Goal: Communication & Community: Answer question/provide support

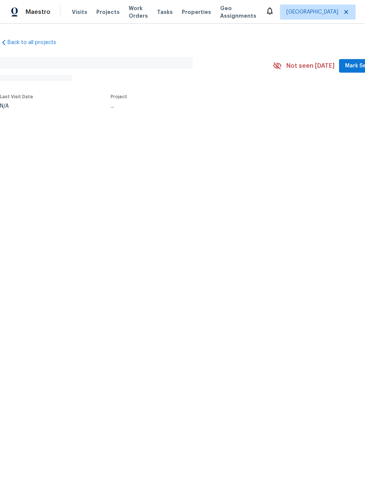
scroll to position [-15, 0]
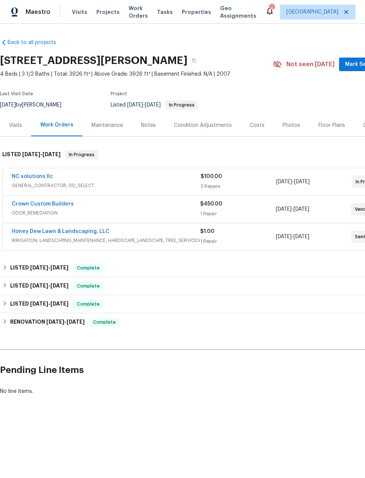
click at [102, 11] on span "Projects" at bounding box center [107, 12] width 23 height 8
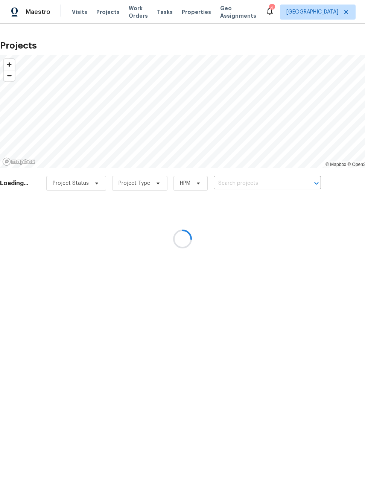
click at [259, 182] on div at bounding box center [182, 239] width 365 height 478
click at [258, 182] on div at bounding box center [182, 239] width 365 height 478
click at [258, 180] on div at bounding box center [182, 239] width 365 height 478
click at [248, 182] on div at bounding box center [182, 239] width 365 height 478
click at [248, 184] on div at bounding box center [182, 239] width 365 height 478
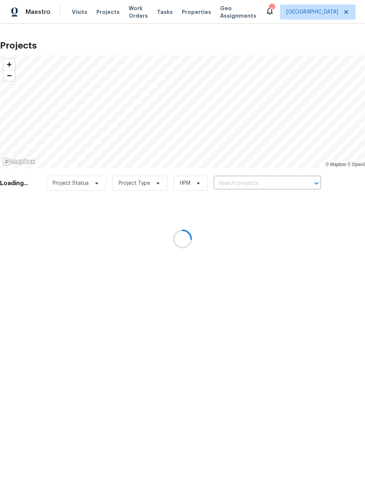
click at [265, 185] on div at bounding box center [182, 239] width 365 height 478
click at [250, 185] on div at bounding box center [182, 239] width 365 height 478
click at [270, 184] on div at bounding box center [182, 239] width 365 height 478
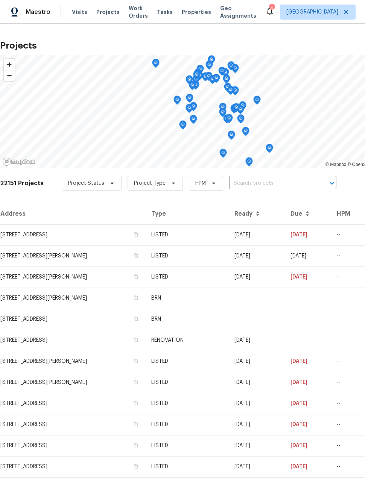
click at [266, 182] on input "text" at bounding box center [272, 184] width 86 height 12
type input "13830"
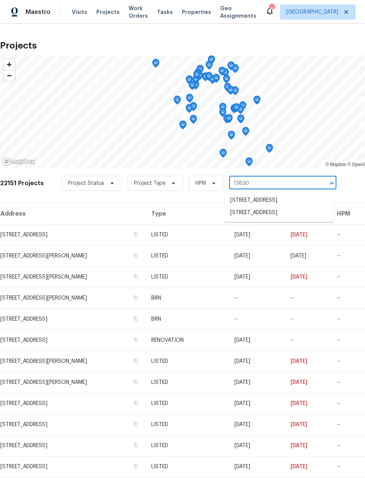
click at [303, 219] on li "[STREET_ADDRESS]" at bounding box center [278, 213] width 109 height 12
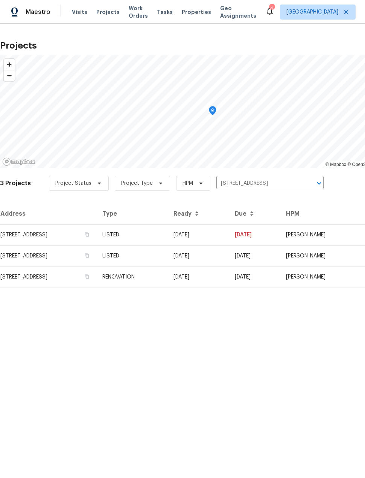
click at [29, 233] on td "[STREET_ADDRESS]" at bounding box center [48, 234] width 96 height 21
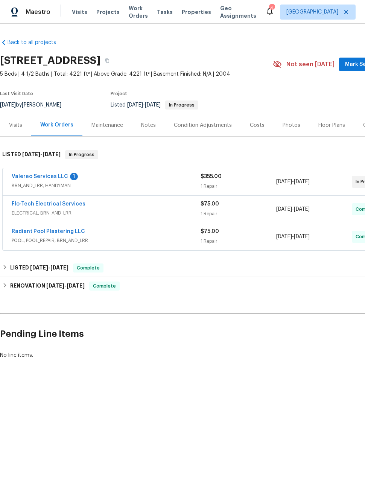
click at [36, 176] on link "Valereo Services LLC" at bounding box center [40, 176] width 56 height 5
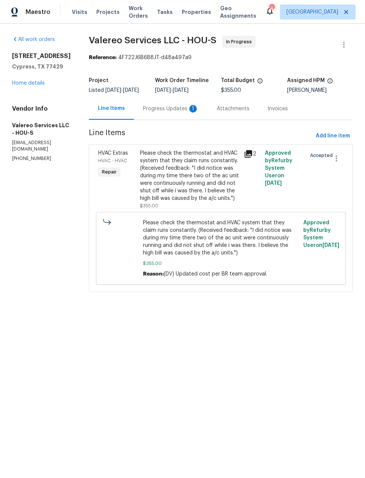
click at [249, 158] on icon at bounding box center [249, 154] width 8 height 8
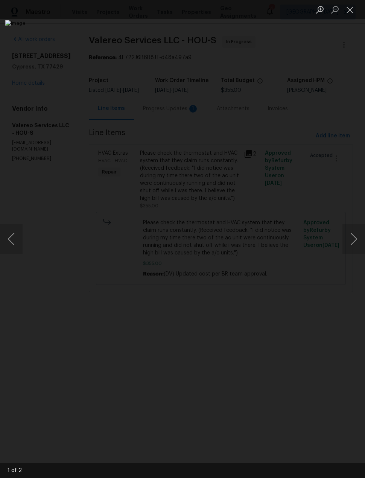
click at [351, 241] on button "Next image" at bounding box center [353, 239] width 23 height 30
click at [346, 12] on button "Close lightbox" at bounding box center [349, 9] width 15 height 13
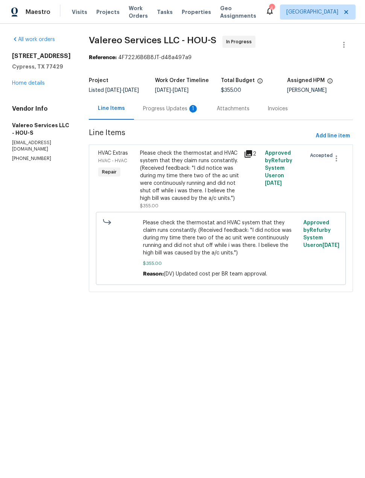
click at [167, 118] on div "Progress Updates 1" at bounding box center [171, 108] width 74 height 22
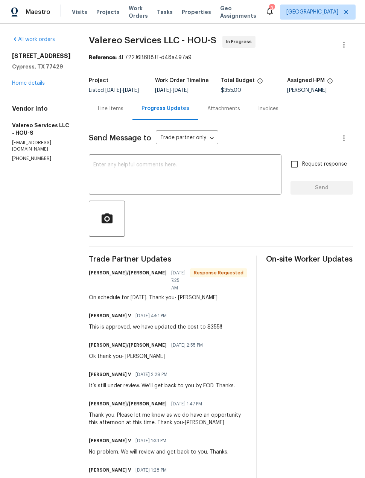
click at [188, 169] on textarea at bounding box center [185, 175] width 184 height 26
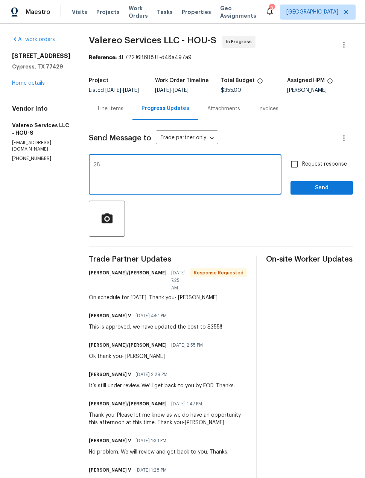
type textarea "2"
click at [178, 182] on textarea at bounding box center [185, 175] width 184 height 26
click at [197, 149] on body "Maestro Visits Projects Work Orders Tasks Properties Geo Assignments 3 [GEOGRAP…" at bounding box center [182, 239] width 365 height 478
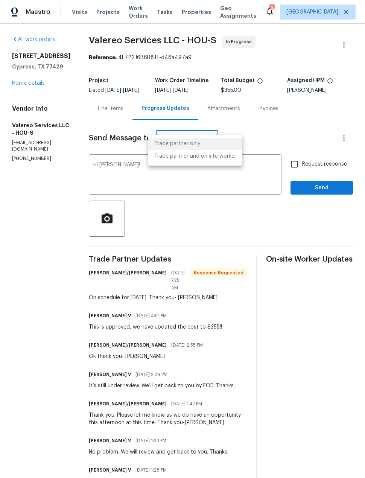
click at [196, 143] on li "Trade partner only" at bounding box center [195, 144] width 94 height 12
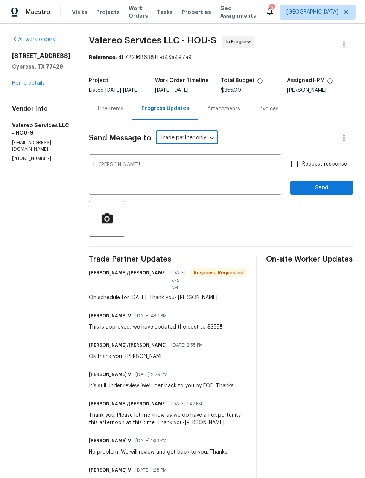
click at [206, 169] on textarea "Hi [PERSON_NAME]!" at bounding box center [185, 175] width 184 height 26
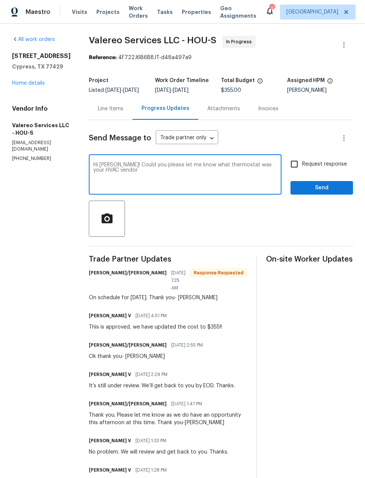
click at [234, 172] on textarea "Hi [PERSON_NAME]! Could you please let me know what thermostat was your HVAC ve…" at bounding box center [185, 175] width 184 height 26
click at [270, 174] on textarea "Hi [PERSON_NAME]! Could you please let me know what thermostat your HVAC vendor" at bounding box center [185, 175] width 184 height 26
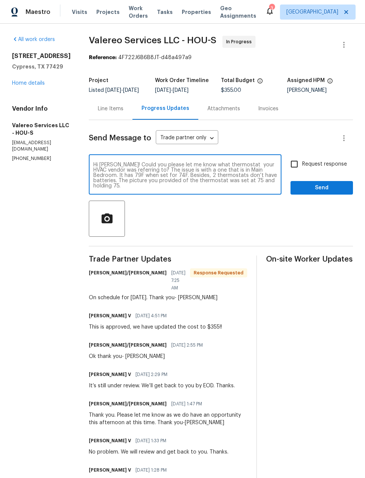
click at [131, 175] on textarea "Hi [PERSON_NAME]! Could you please let me know what thermostat your HVAC vendor…" at bounding box center [185, 175] width 184 height 26
click at [165, 184] on textarea "Hi [PERSON_NAME]! Could you please let me know what thermostat your HVAC vendor…" at bounding box center [185, 175] width 184 height 26
click at [269, 188] on textarea "Hi [PERSON_NAME]! Could you please let me know what thermostat your HVAC vendor…" at bounding box center [185, 175] width 184 height 26
click at [145, 194] on div "Hi [PERSON_NAME]! Could you please let me know what thermostat your HVAC vendor…" at bounding box center [185, 175] width 193 height 38
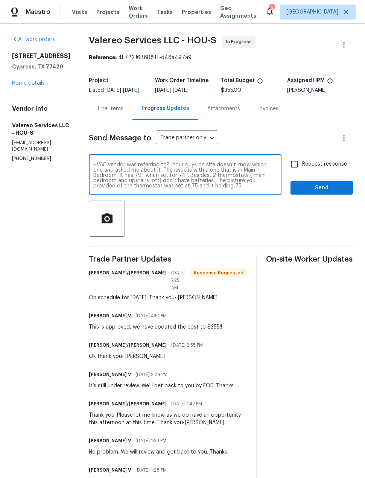
click at [161, 188] on textarea "Hi [PERSON_NAME]! Could you please let me know what thermostat your HVAC vendor…" at bounding box center [185, 175] width 184 height 26
click at [275, 188] on textarea "Hi [PERSON_NAME]! Could you please let me know what thermostat your HVAC vendor…" at bounding box center [185, 175] width 184 height 26
click at [271, 188] on textarea "Hi [PERSON_NAME]! Could you please let me know what thermostat your HVAC vendor…" at bounding box center [185, 175] width 184 height 26
click at [270, 188] on textarea "Hi [PERSON_NAME]! Could you please let me know what thermostat your HVAC vendor…" at bounding box center [185, 175] width 184 height 26
click at [271, 188] on textarea "Hi [PERSON_NAME]! Could you please let me know what thermostat your HVAC vendor…" at bounding box center [185, 175] width 184 height 26
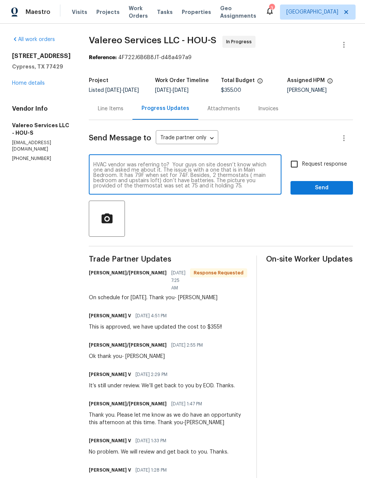
click at [271, 186] on textarea "Hi [PERSON_NAME]! Could you please let me know what thermostat your HVAC vendor…" at bounding box center [185, 175] width 184 height 26
click at [168, 194] on div "Hi [PERSON_NAME]! Could you please let me know what thermostat your HVAC vendor…" at bounding box center [185, 175] width 193 height 38
click at [129, 188] on textarea "Hi [PERSON_NAME]! Could you please let me know what thermostat your HVAC vendor…" at bounding box center [185, 175] width 184 height 26
type textarea "Hi [PERSON_NAME]! Could you please let me know what thermostat your HVAC vendor…"
click at [338, 192] on span "Send" at bounding box center [321, 187] width 50 height 9
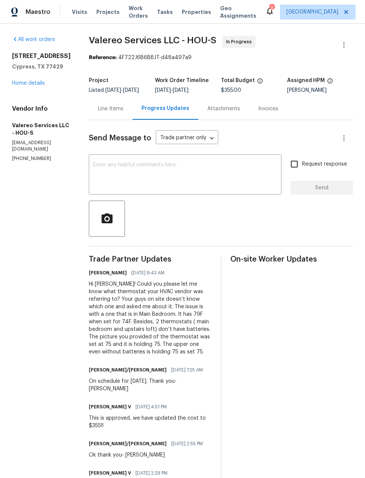
scroll to position [0, 0]
click at [101, 110] on div "Line Items" at bounding box center [111, 109] width 26 height 8
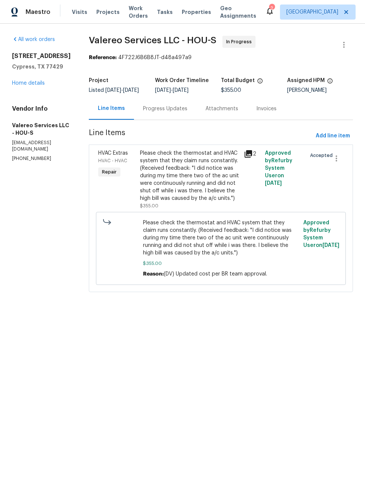
click at [248, 158] on icon at bounding box center [249, 154] width 8 height 8
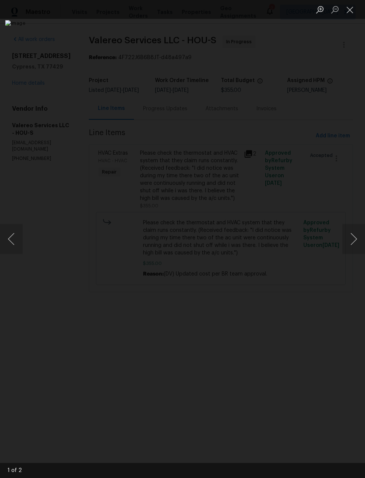
click at [354, 240] on button "Next image" at bounding box center [353, 239] width 23 height 30
click at [252, 282] on img "Lightbox" at bounding box center [172, 238] width 334 height 437
click at [251, 282] on img "Lightbox" at bounding box center [172, 238] width 334 height 437
click at [349, 11] on button "Close lightbox" at bounding box center [349, 9] width 15 height 13
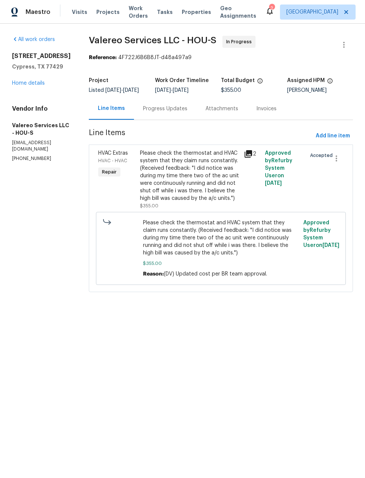
click at [42, 100] on div "All work orders [STREET_ADDRESS] Home details Vendor Info Valereo Services LLC …" at bounding box center [41, 99] width 59 height 126
click at [44, 86] on link "Home details" at bounding box center [28, 83] width 33 height 5
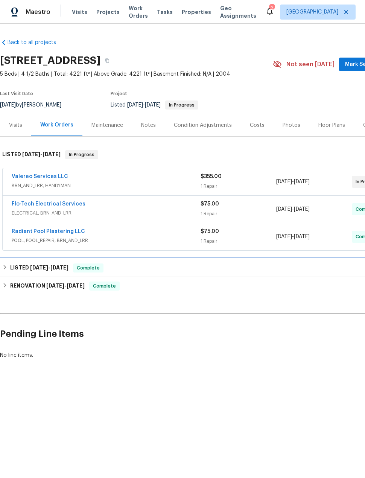
click at [80, 270] on span "Complete" at bounding box center [88, 268] width 29 height 8
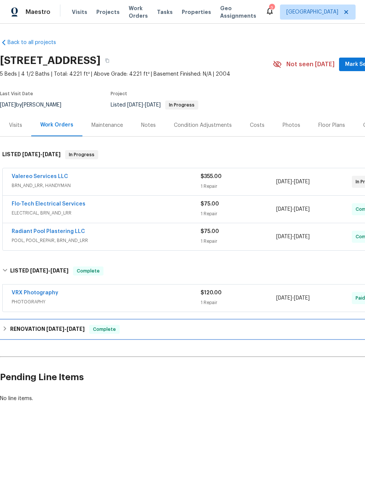
click at [57, 336] on div "RENOVATION [DATE] - [DATE] Complete" at bounding box center [212, 329] width 425 height 18
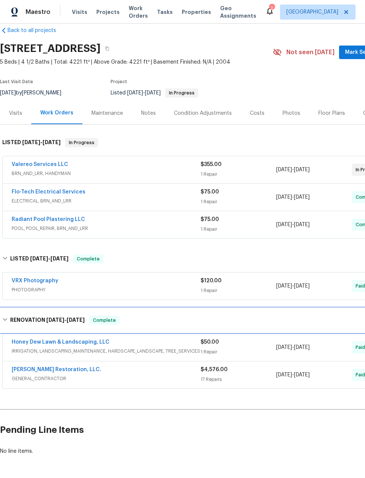
scroll to position [12, 0]
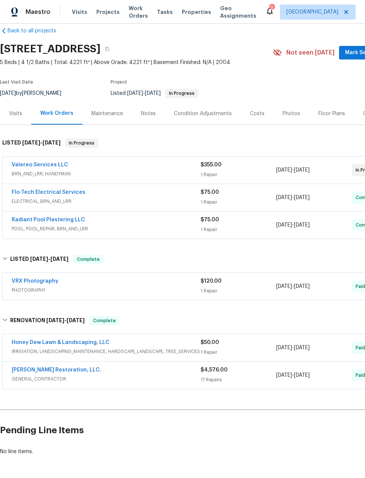
click at [53, 372] on link "[PERSON_NAME] Restoration, LLC." at bounding box center [57, 369] width 90 height 5
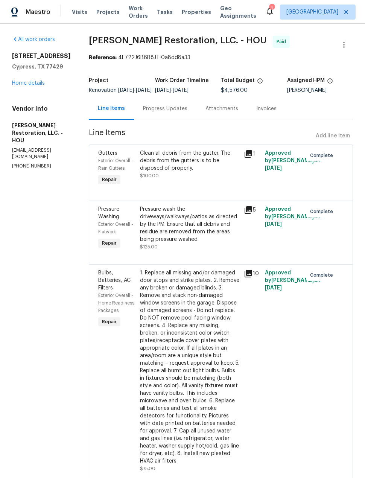
click at [36, 81] on link "Home details" at bounding box center [28, 83] width 33 height 5
